Goal: Task Accomplishment & Management: Manage account settings

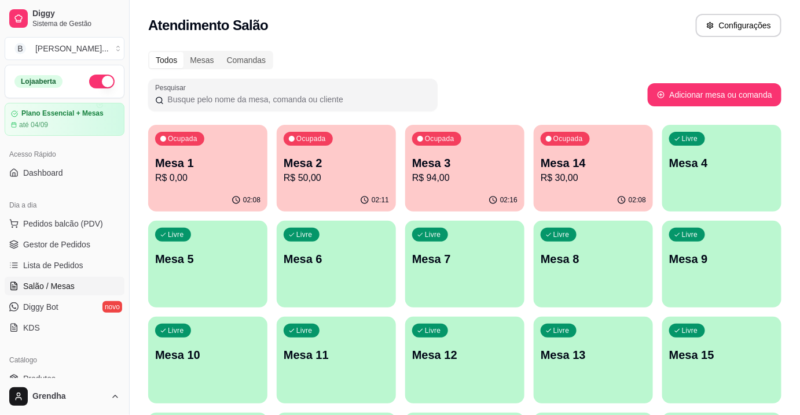
click at [93, 83] on button "button" at bounding box center [101, 82] width 25 height 14
click at [580, 275] on div "Livre Mesa 8" at bounding box center [593, 257] width 116 height 71
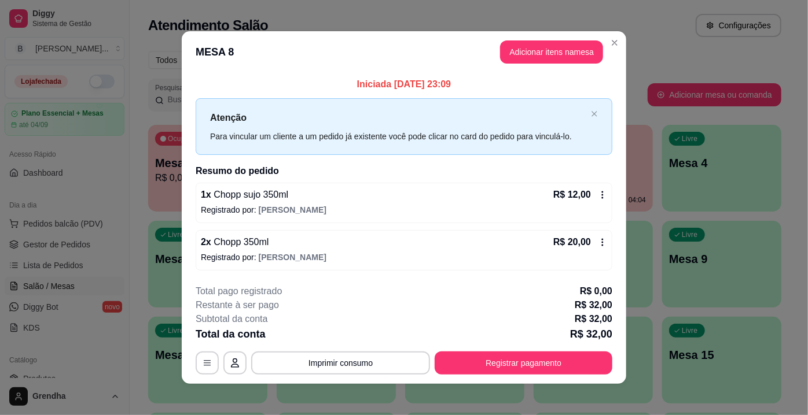
click at [599, 244] on icon at bounding box center [602, 242] width 9 height 9
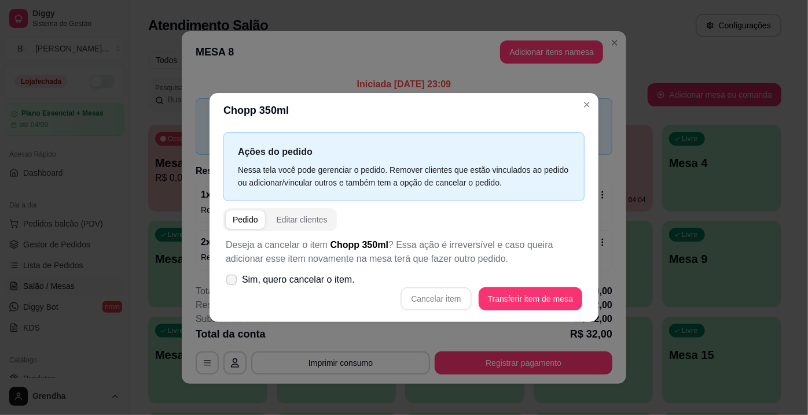
click at [237, 281] on label "Sim, quero cancelar o item." at bounding box center [290, 279] width 138 height 23
click at [233, 282] on input "Sim, quero cancelar o item." at bounding box center [229, 286] width 8 height 8
checkbox input "true"
click at [439, 308] on button "Cancelar item" at bounding box center [436, 299] width 69 height 23
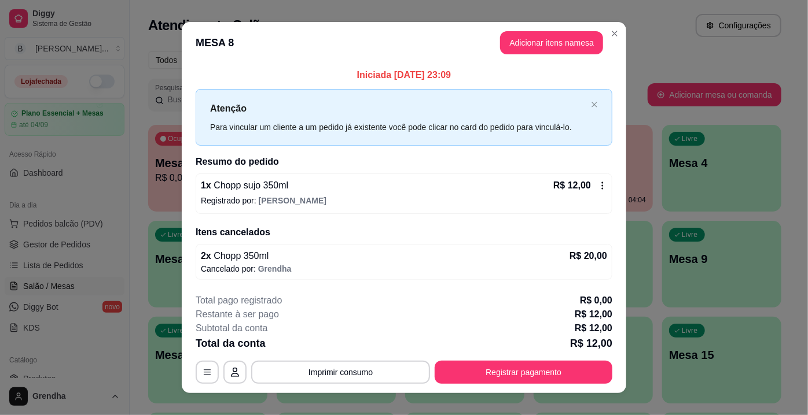
click at [600, 188] on icon at bounding box center [602, 185] width 9 height 9
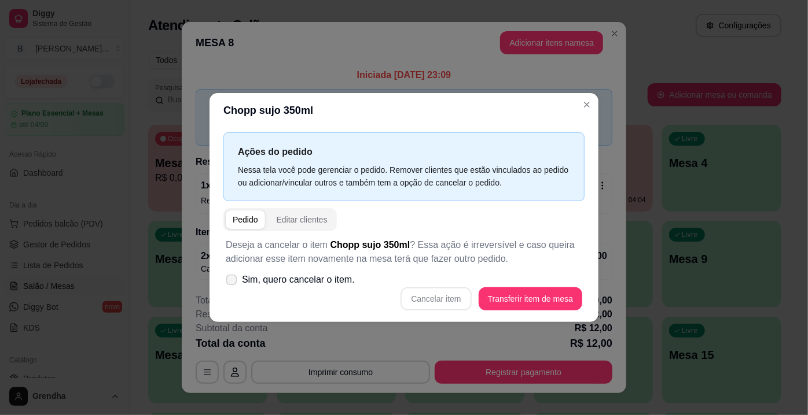
click at [235, 283] on icon at bounding box center [231, 280] width 9 height 6
click at [233, 283] on input "Sim, quero cancelar o item." at bounding box center [229, 286] width 8 height 8
click at [235, 283] on icon at bounding box center [231, 280] width 9 height 6
click at [233, 283] on input "Sim, quero cancelar o item." at bounding box center [229, 286] width 8 height 8
click at [235, 283] on icon at bounding box center [231, 280] width 9 height 6
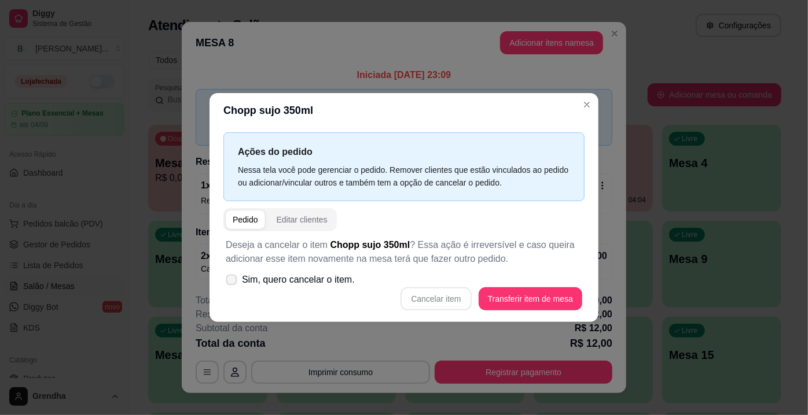
click at [233, 283] on input "Sim, quero cancelar o item." at bounding box center [229, 286] width 8 height 8
checkbox input "true"
click at [433, 293] on button "Cancelar item" at bounding box center [436, 299] width 69 height 23
